Goal: Transaction & Acquisition: Purchase product/service

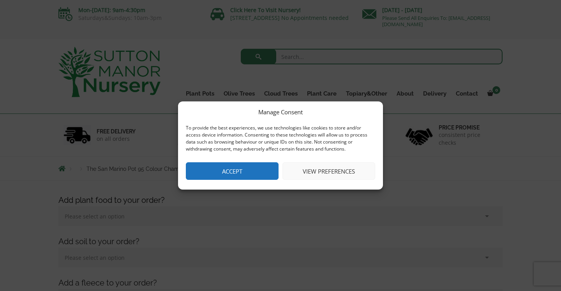
click at [244, 170] on button "Accept" at bounding box center [232, 171] width 93 height 18
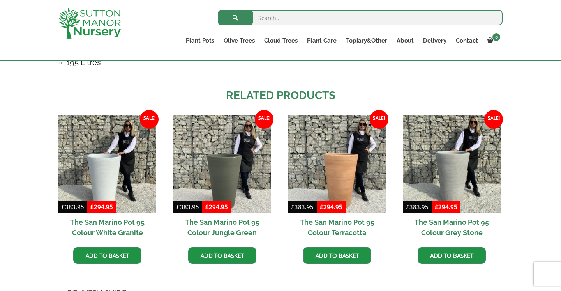
scroll to position [756, 0]
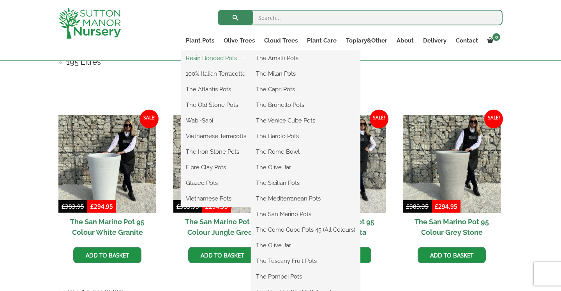
click at [214, 59] on link "Resin Bonded Pots" at bounding box center [216, 58] width 70 height 12
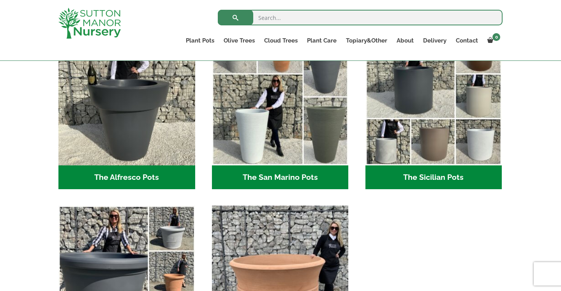
scroll to position [956, 0]
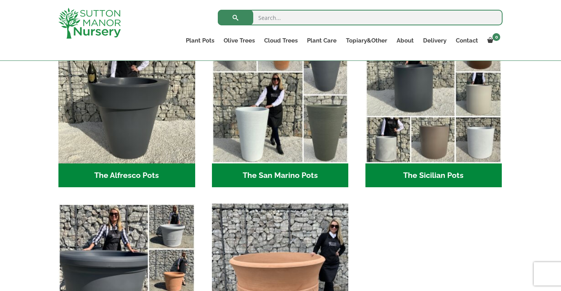
click at [279, 176] on h2 "The San Marino Pots (17)" at bounding box center [280, 175] width 137 height 24
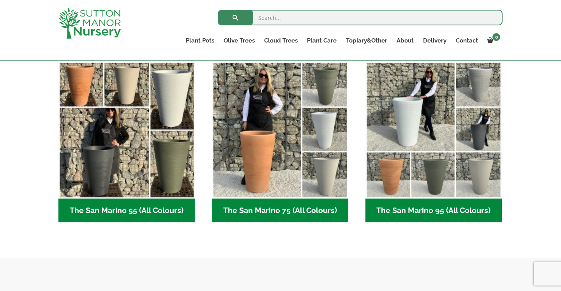
scroll to position [202, 0]
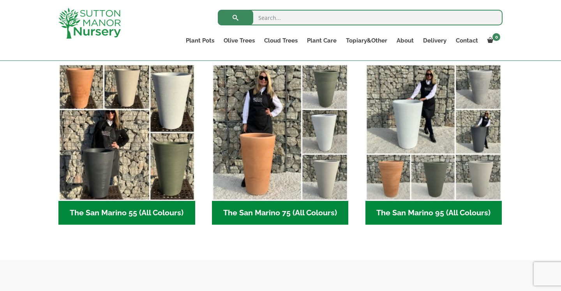
click at [415, 210] on h2 "The San Marino 95 (All Colours) (6)" at bounding box center [434, 213] width 137 height 24
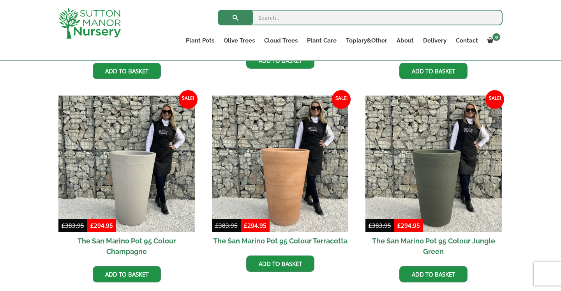
scroll to position [370, 0]
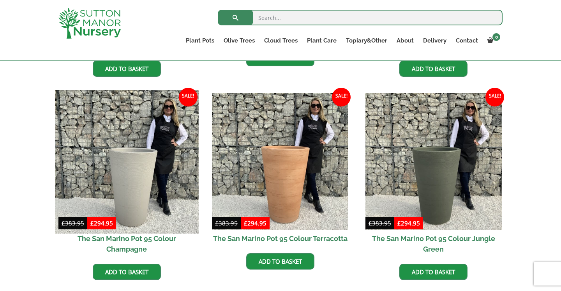
click at [125, 182] on img at bounding box center [126, 161] width 143 height 143
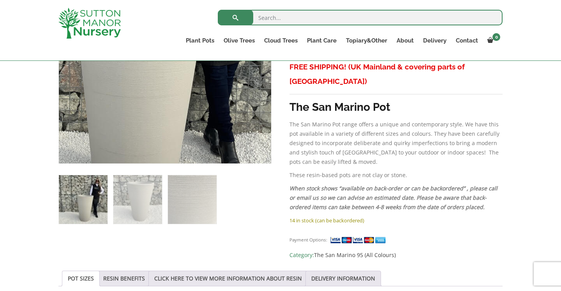
scroll to position [365, 0]
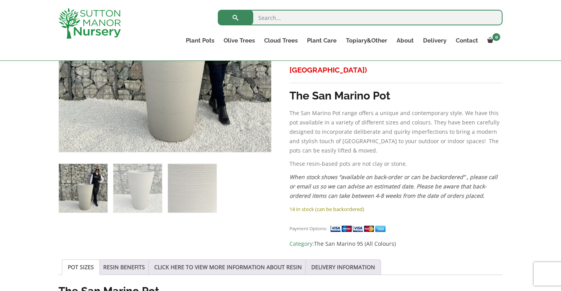
click at [97, 199] on img at bounding box center [83, 188] width 49 height 49
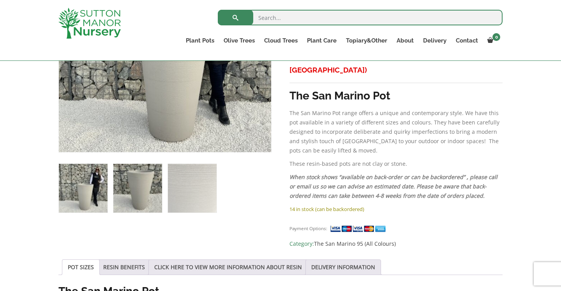
click at [134, 191] on img at bounding box center [137, 188] width 49 height 49
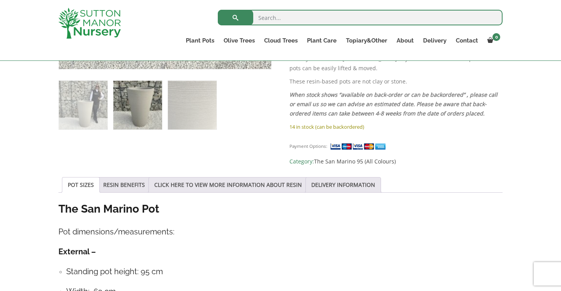
scroll to position [448, 0]
click at [325, 177] on link "DELIVERY INFORMATION" at bounding box center [343, 184] width 64 height 15
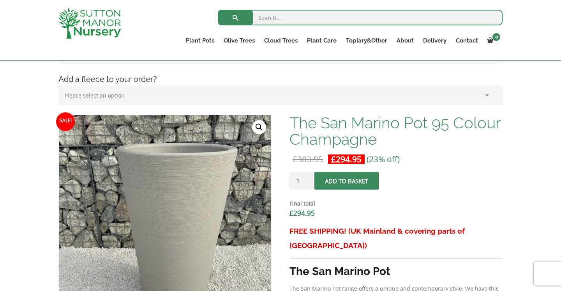
scroll to position [273, 0]
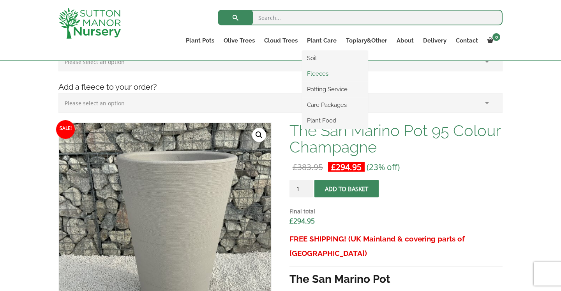
scroll to position [176, 0]
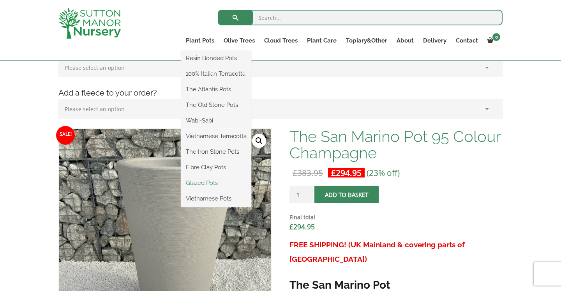
click at [203, 179] on link "Glazed Pots" at bounding box center [216, 183] width 70 height 12
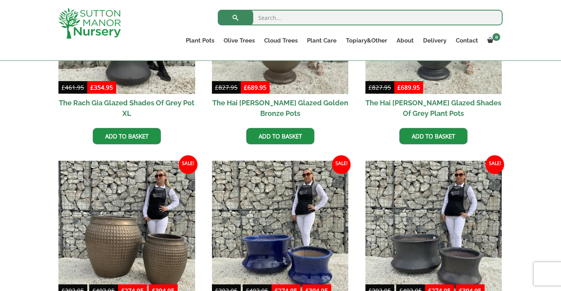
scroll to position [139, 0]
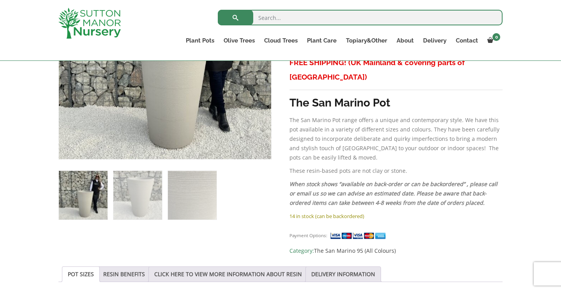
scroll to position [369, 0]
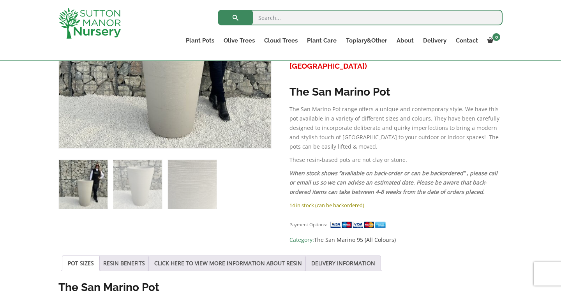
click at [482, 168] on p "When stock shows “available on back-order or can be backordered” , please call …" at bounding box center [396, 182] width 213 height 28
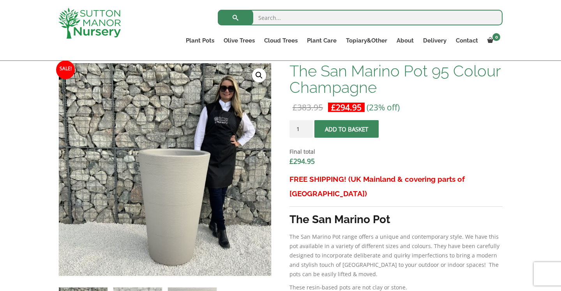
scroll to position [233, 0]
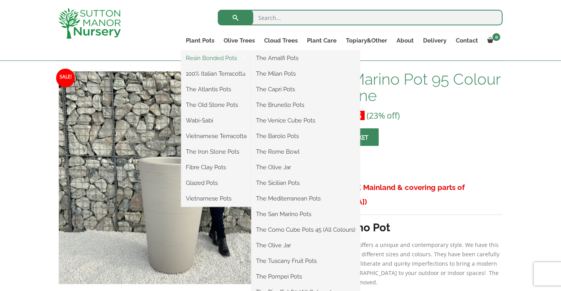
click at [210, 55] on link "Resin Bonded Pots" at bounding box center [216, 58] width 70 height 12
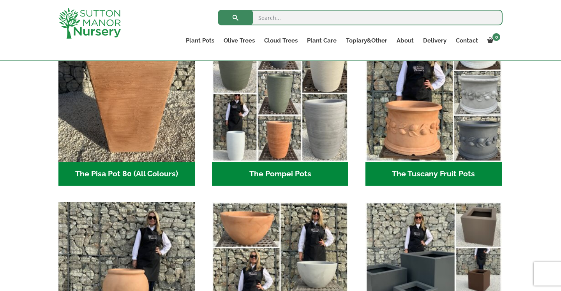
scroll to position [604, 0]
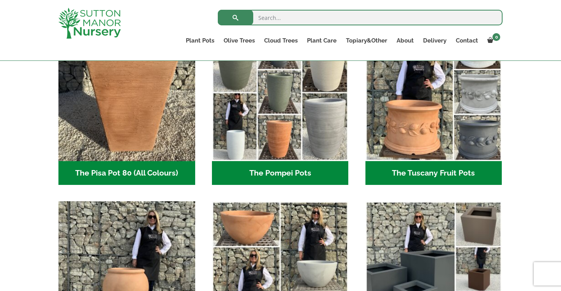
click at [534, 154] on div "Resin-based pots. Resin bond is a lightweight alternative to heavy clay and sto…" at bounding box center [280, 182] width 561 height 1138
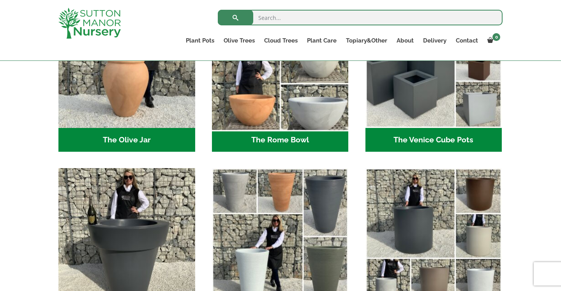
scroll to position [815, 0]
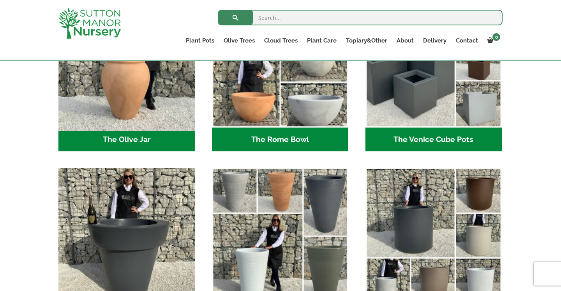
click at [156, 119] on img "Visit product category The Olive Jar" at bounding box center [126, 59] width 143 height 143
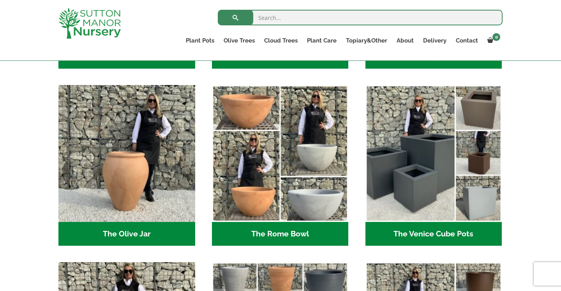
scroll to position [717, 0]
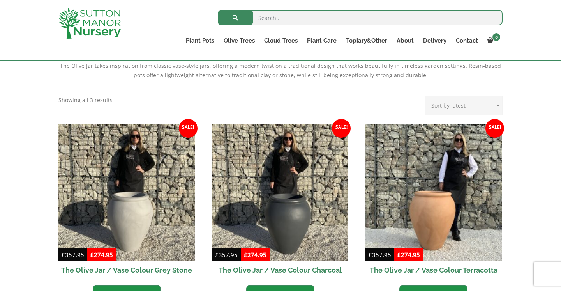
scroll to position [230, 0]
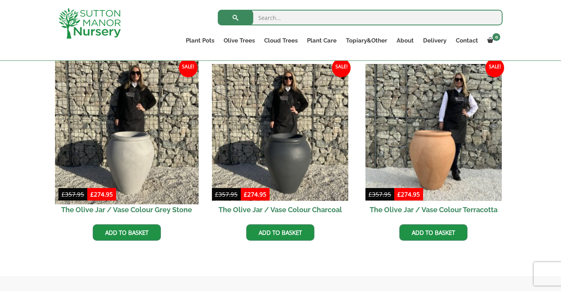
click at [139, 141] on img at bounding box center [126, 131] width 143 height 143
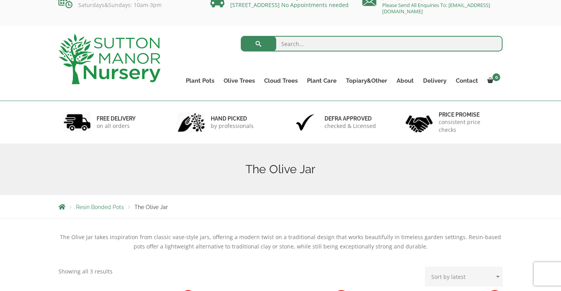
scroll to position [0, 0]
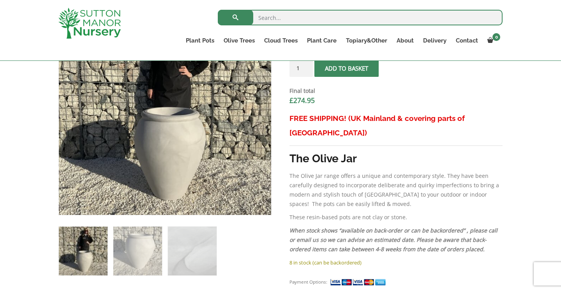
scroll to position [302, 0]
click at [402, 175] on p "The Olive Jar range offers a unique and contemporary style. They have been care…" at bounding box center [396, 189] width 213 height 37
